Goal: Task Accomplishment & Management: Manage account settings

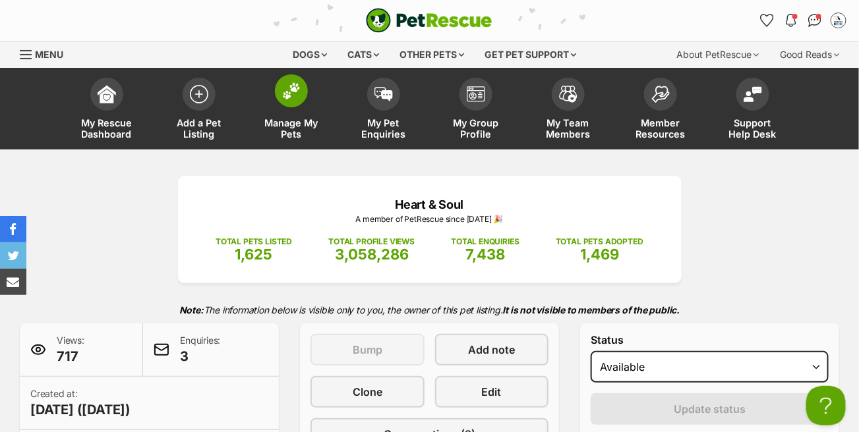
click at [302, 92] on span at bounding box center [291, 90] width 33 height 33
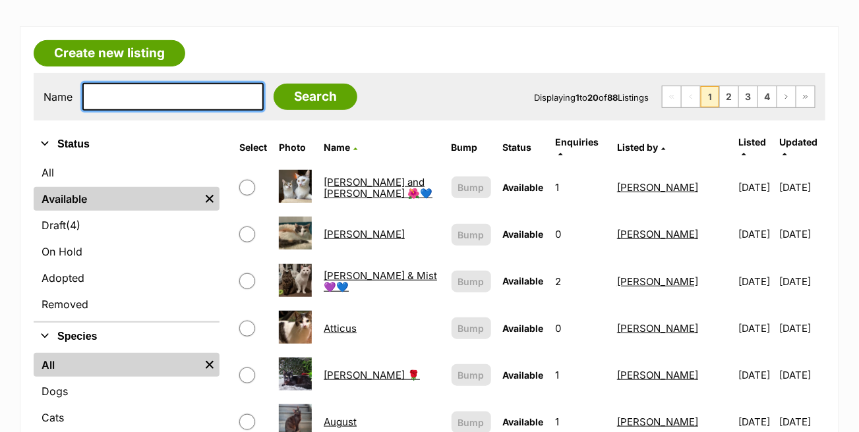
click at [188, 99] on input "text" at bounding box center [172, 97] width 181 height 28
type input "rocket"
click at [273, 84] on input "Search" at bounding box center [315, 97] width 84 height 26
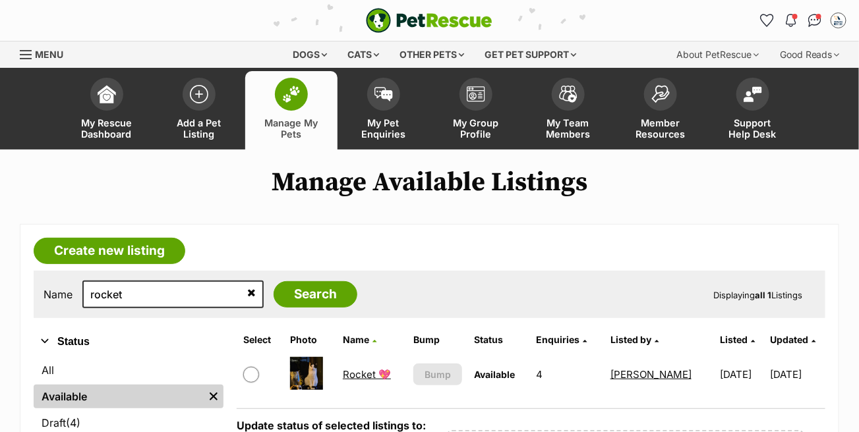
click at [358, 373] on link "Rocket 💖" at bounding box center [367, 374] width 48 height 13
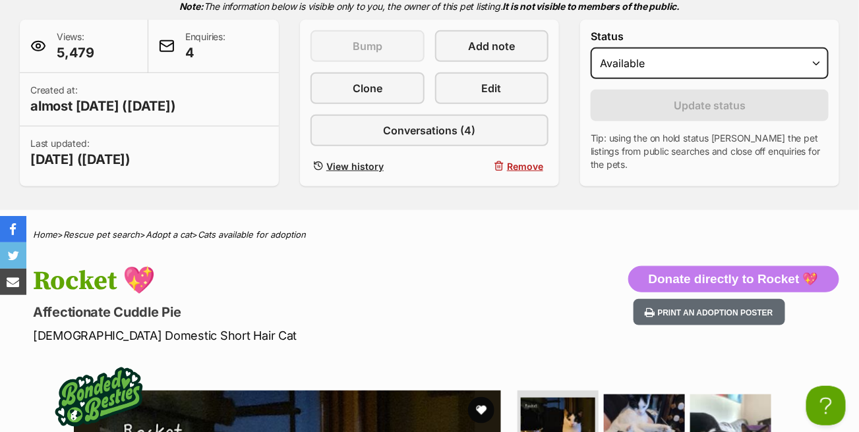
scroll to position [264, 0]
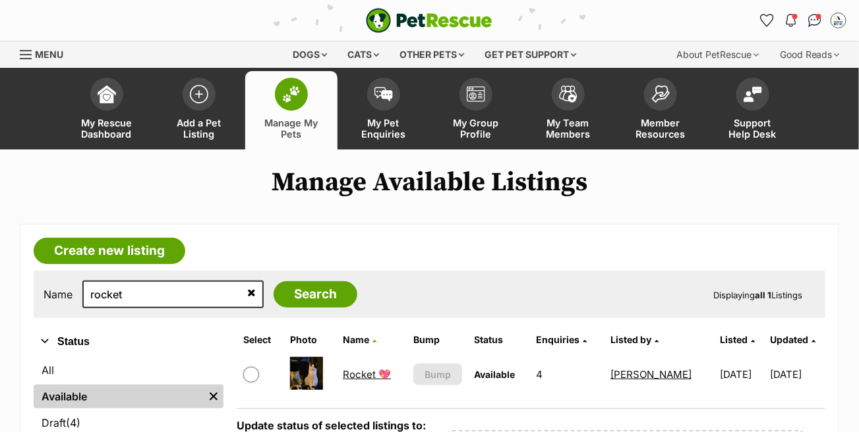
click at [94, 395] on link "Available" at bounding box center [119, 397] width 170 height 24
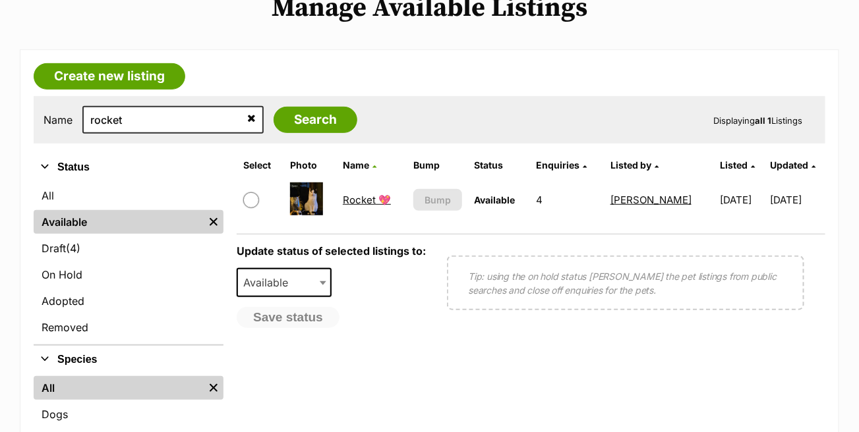
scroll to position [198, 0]
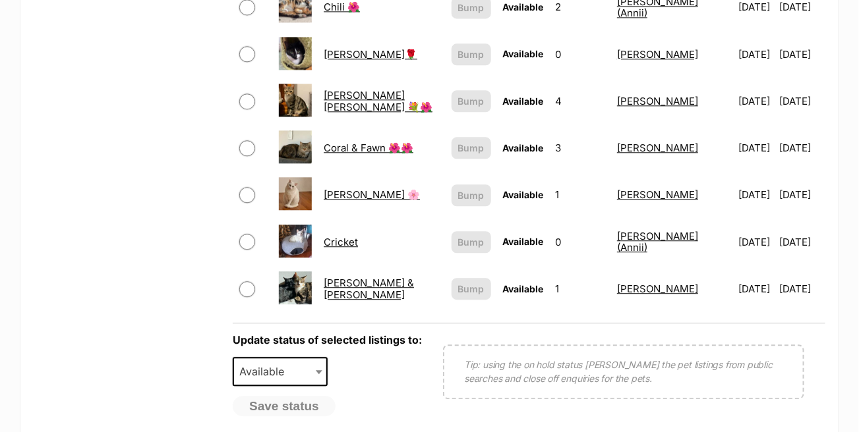
scroll to position [1186, 0]
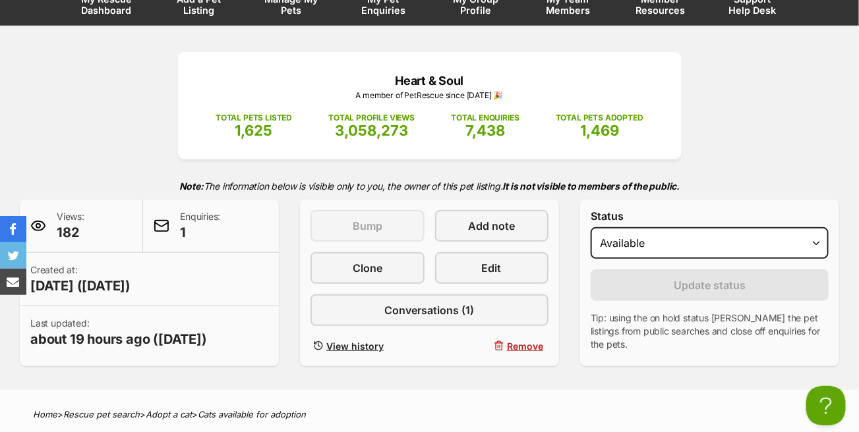
scroll to position [132, 0]
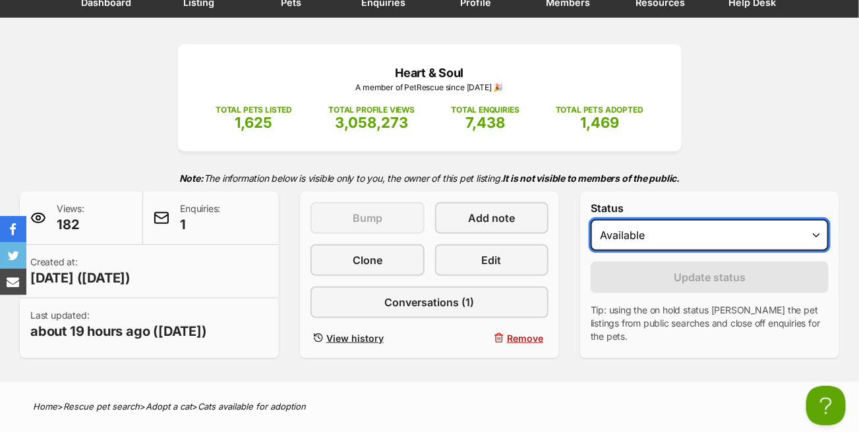
click at [625, 234] on select "Draft - not available as listing has enquires Available On hold Adopted" at bounding box center [709, 235] width 238 height 32
select select "on_hold"
click at [590, 219] on select "Draft - not available as listing has enquires Available On hold Adopted" at bounding box center [709, 235] width 238 height 32
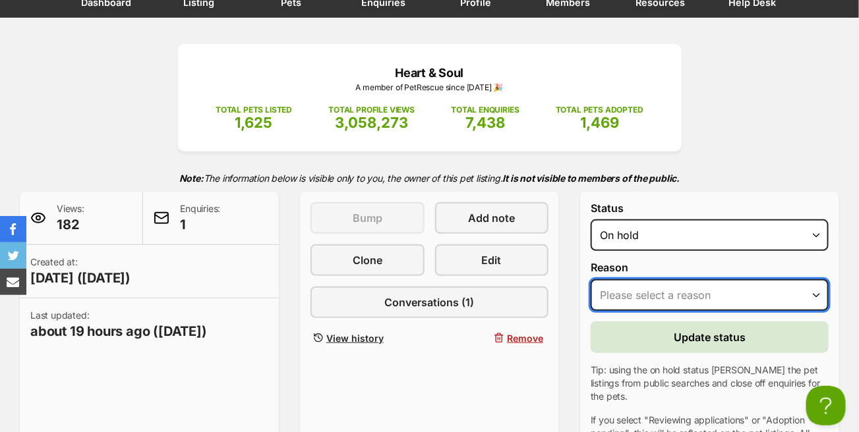
click at [637, 289] on select "Please select a reason Medical reasons Reviewing applications Adoption pending …" at bounding box center [709, 295] width 238 height 32
select select "adoption_pending"
click at [590, 279] on select "Please select a reason Medical reasons Reviewing applications Adoption pending …" at bounding box center [709, 295] width 238 height 32
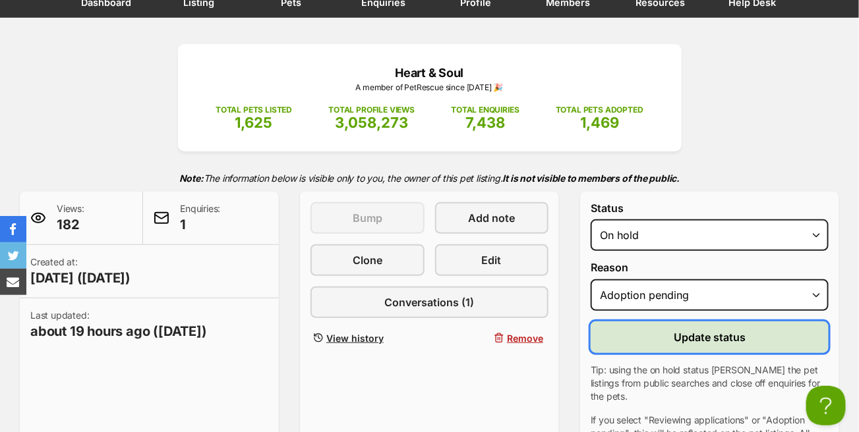
click at [662, 340] on button "Update status" at bounding box center [709, 338] width 238 height 32
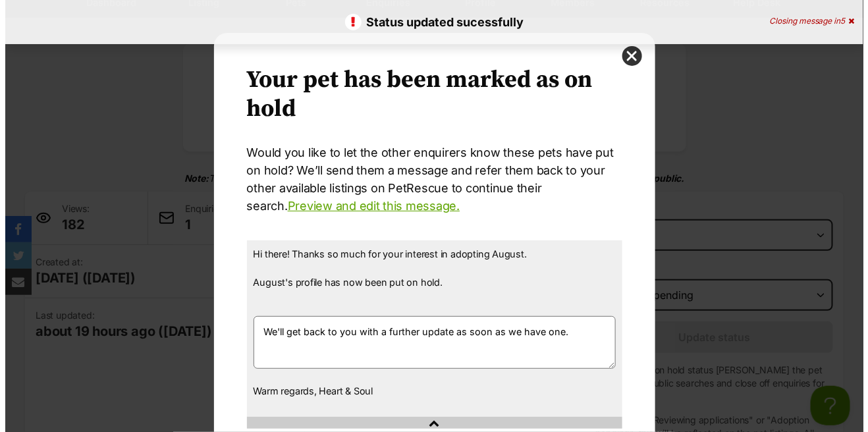
scroll to position [0, 0]
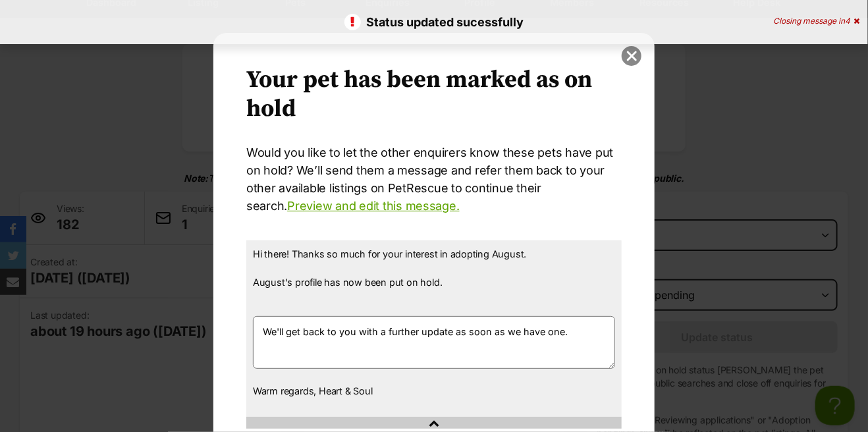
click at [622, 53] on button "close" at bounding box center [632, 56] width 20 height 20
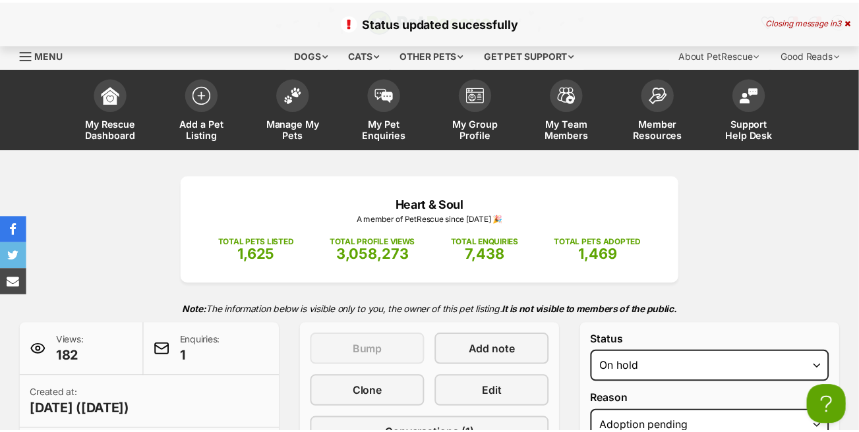
scroll to position [132, 0]
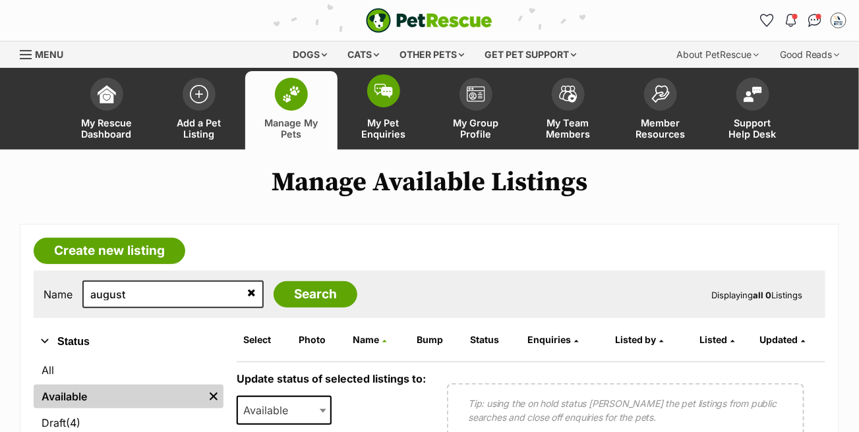
click at [386, 88] on img at bounding box center [383, 91] width 18 height 14
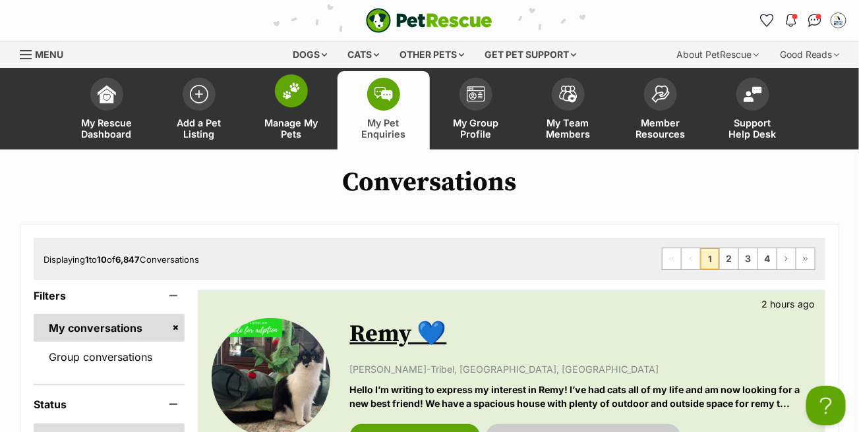
click at [292, 93] on img at bounding box center [291, 90] width 18 height 17
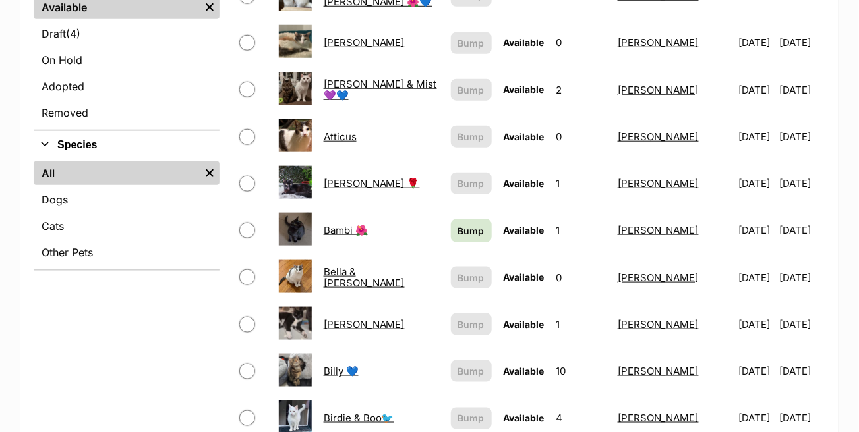
scroll to position [395, 0]
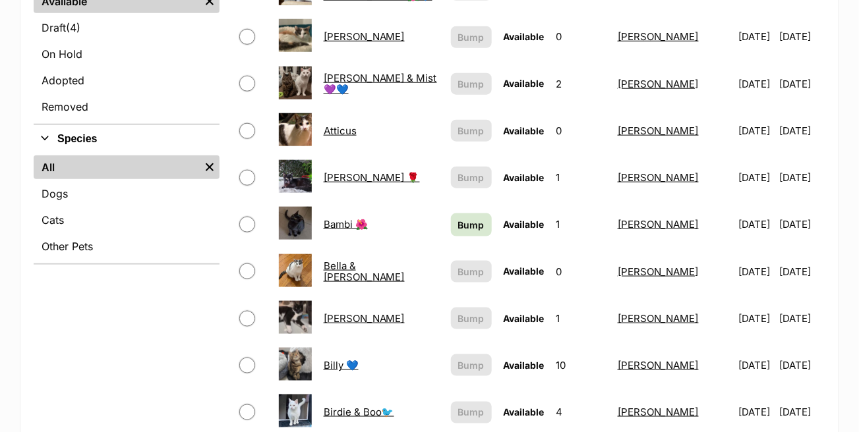
click at [353, 312] on link "Benedict" at bounding box center [364, 318] width 81 height 13
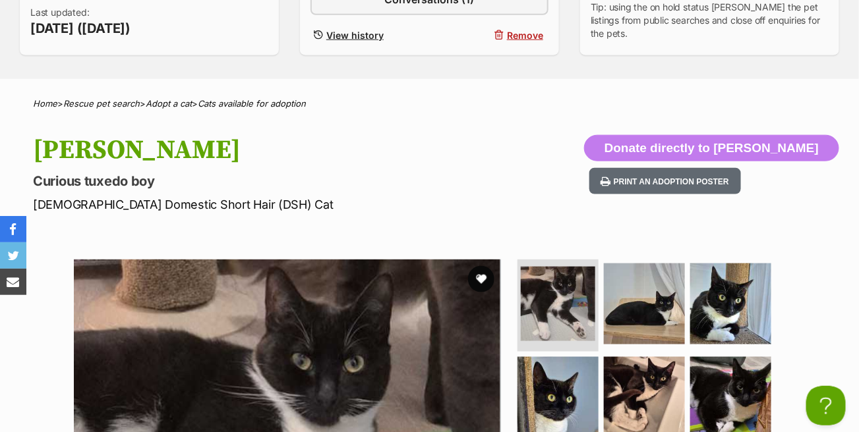
scroll to position [461, 0]
